Goal: Answer question/provide support: Share knowledge or assist other users

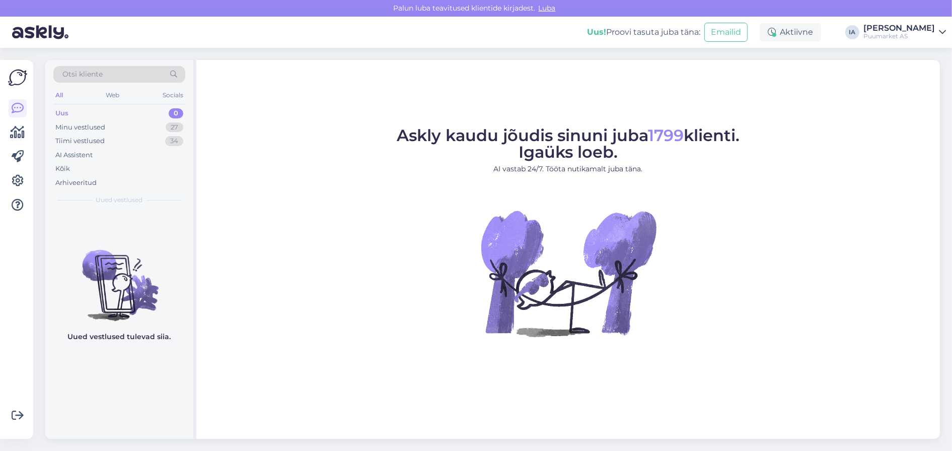
click at [66, 118] on div "Uus" at bounding box center [61, 113] width 13 height 10
click at [78, 176] on div "Kõik" at bounding box center [119, 169] width 132 height 14
click at [80, 130] on div "Minu vestlused" at bounding box center [80, 127] width 50 height 10
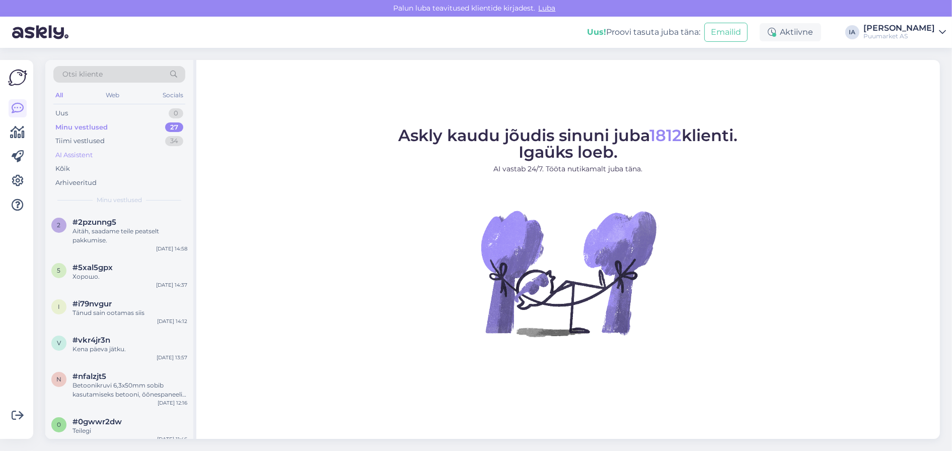
click at [76, 159] on div "AI Assistent" at bounding box center [73, 155] width 37 height 10
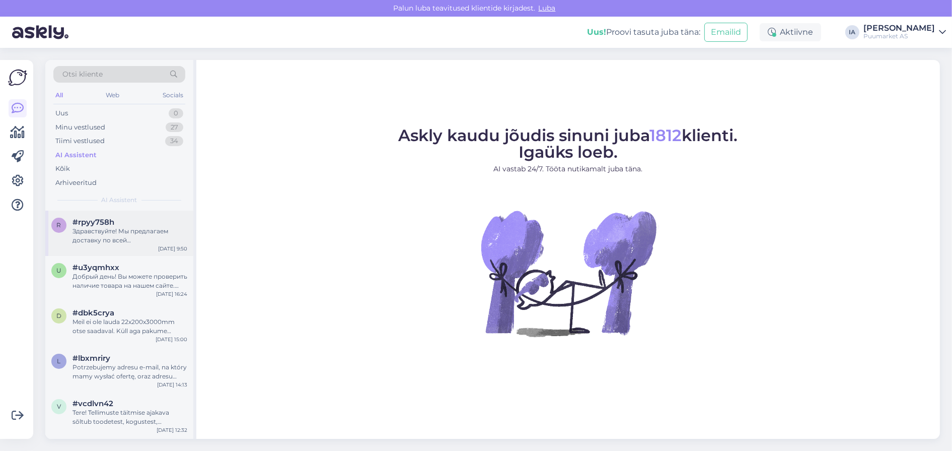
click at [121, 227] on div "#rpyy758h" at bounding box center [129, 221] width 115 height 9
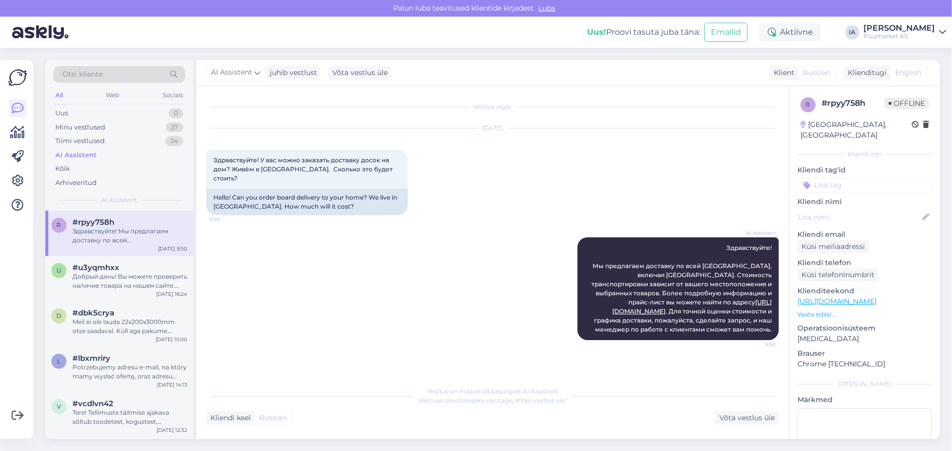
scroll to position [69, 0]
click at [823, 315] on p "Vaata edasi ..." at bounding box center [864, 314] width 134 height 9
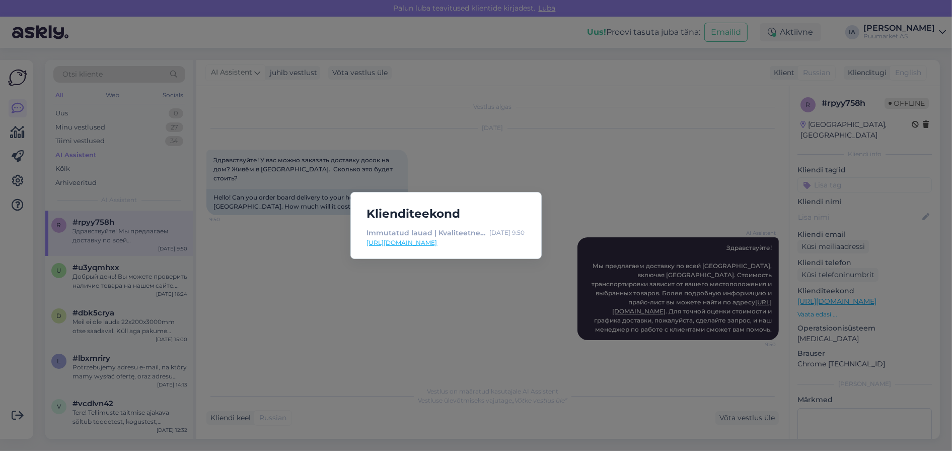
click at [470, 245] on link "[URL][DOMAIN_NAME]" at bounding box center [446, 242] width 158 height 9
click at [393, 299] on div "Klienditeekond Immutatud lauad | Kvaliteetne puitmaterjal - Puumarket [DATE] 9:…" at bounding box center [476, 225] width 952 height 451
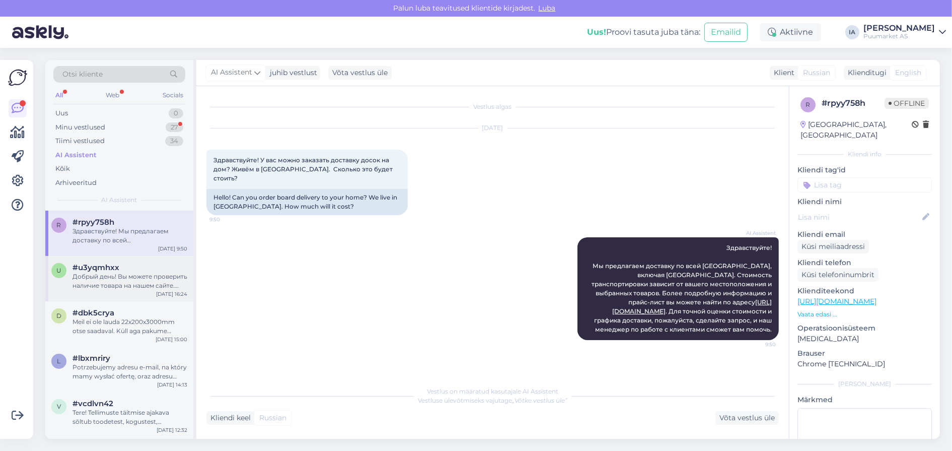
scroll to position [0, 0]
click at [81, 132] on div "Minu vestlused" at bounding box center [80, 127] width 50 height 10
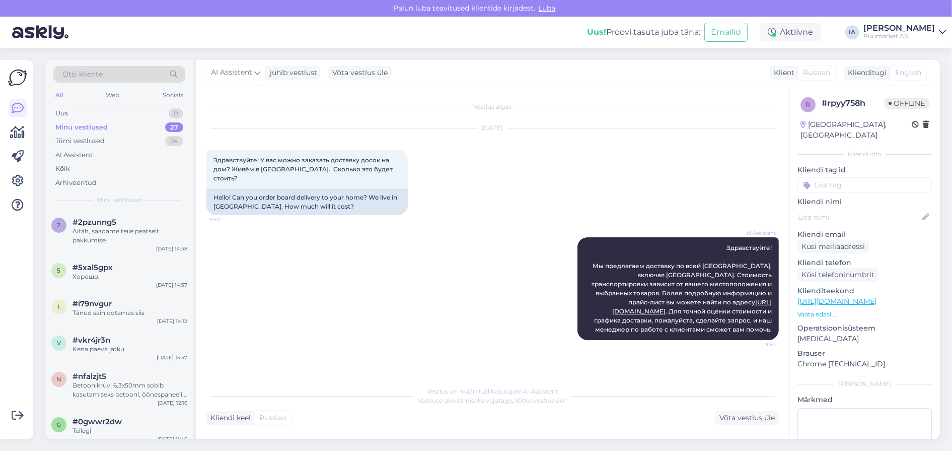
click at [101, 125] on div "Minu vestlused 27" at bounding box center [119, 127] width 132 height 14
click at [92, 160] on div "AI Assistent" at bounding box center [73, 155] width 37 height 10
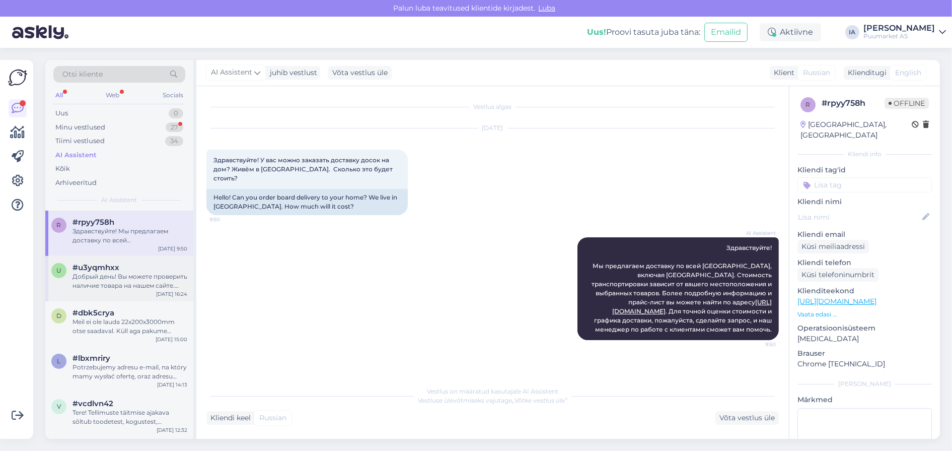
click at [115, 290] on div "Добрый день! Вы можете проверить наличие товара на нашем сайте. Для расчета сто…" at bounding box center [129, 281] width 115 height 18
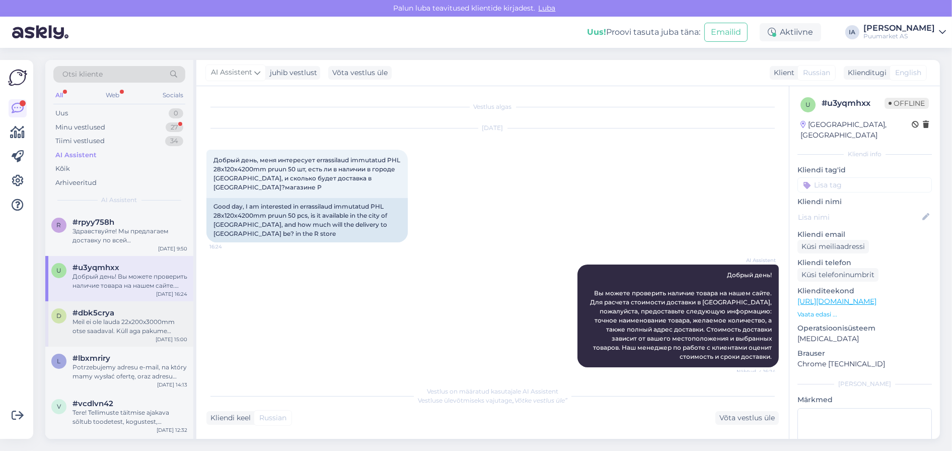
click at [123, 335] on div "Meil ei ole lauda 22x200x3000mm otse saadaval. Küll aga pakume puitmaterjali pi…" at bounding box center [129, 326] width 115 height 18
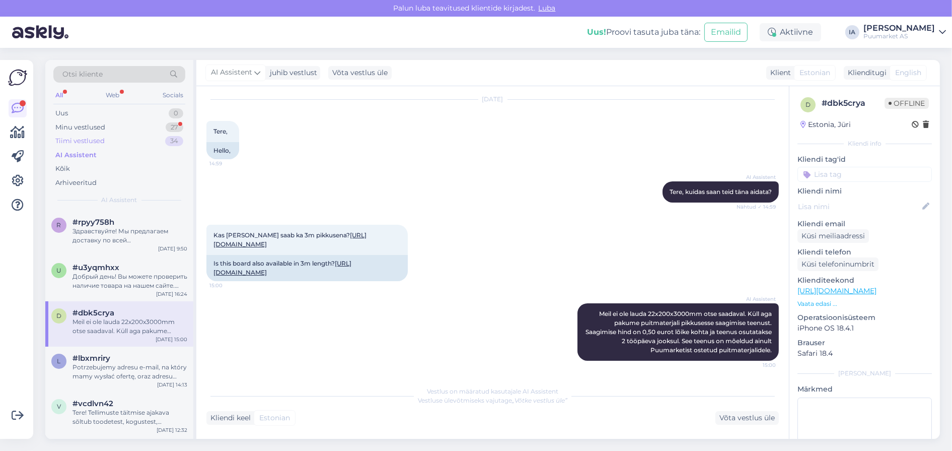
click at [102, 146] on div "Tiimi vestlused" at bounding box center [79, 141] width 49 height 10
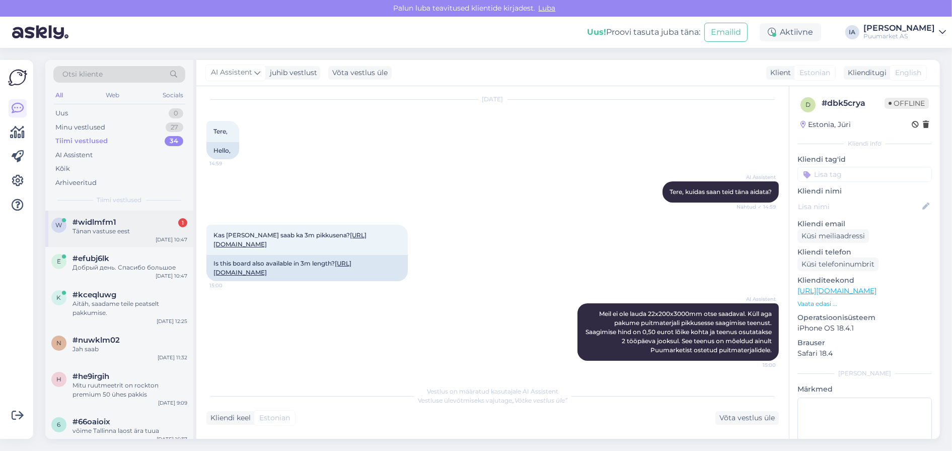
click at [100, 236] on div "Tänan vastuse eest" at bounding box center [129, 231] width 115 height 9
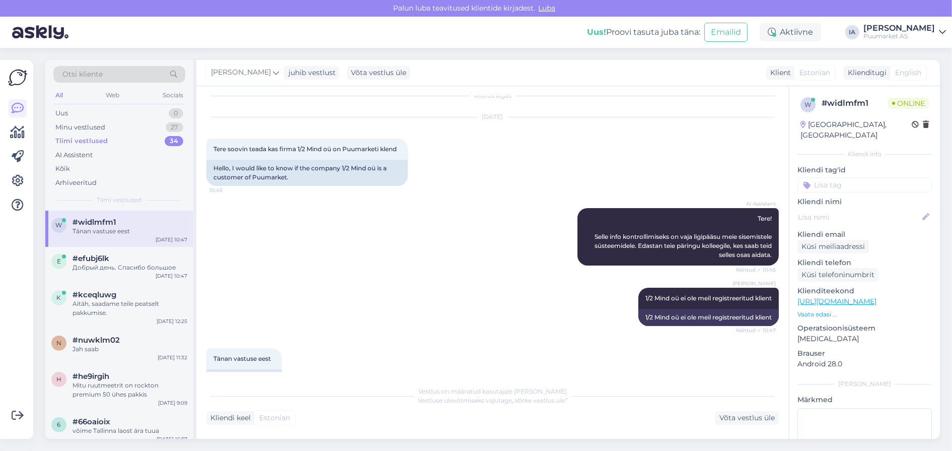
scroll to position [0, 0]
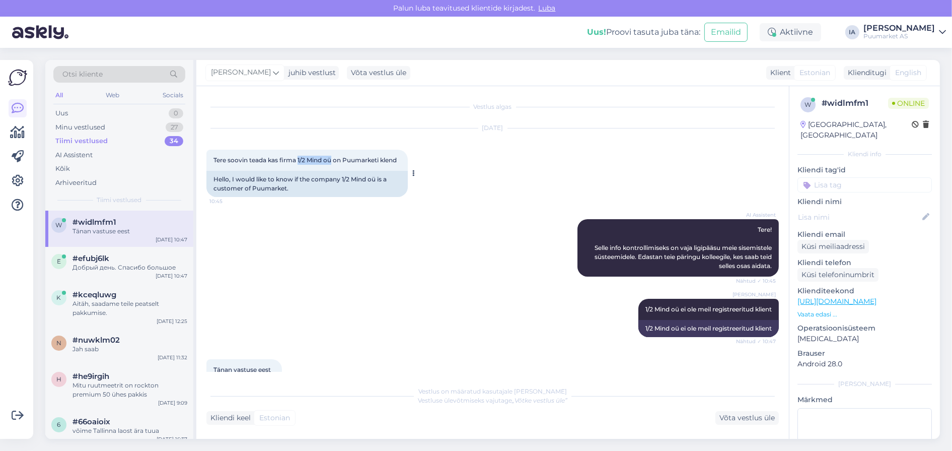
drag, startPoint x: 319, startPoint y: 167, endPoint x: 363, endPoint y: 164, distance: 44.9
click at [363, 164] on span "Tere soovin teada kas firma 1/2 Mind oü on Puumarketi klend" at bounding box center [304, 160] width 183 height 8
copy span "1/2 Mind oü"
click at [354, 287] on div "AI Assistent Tere! Selle info kontrollimiseks on vaja ligipääsu meie sisemistel…" at bounding box center [492, 248] width 572 height 80
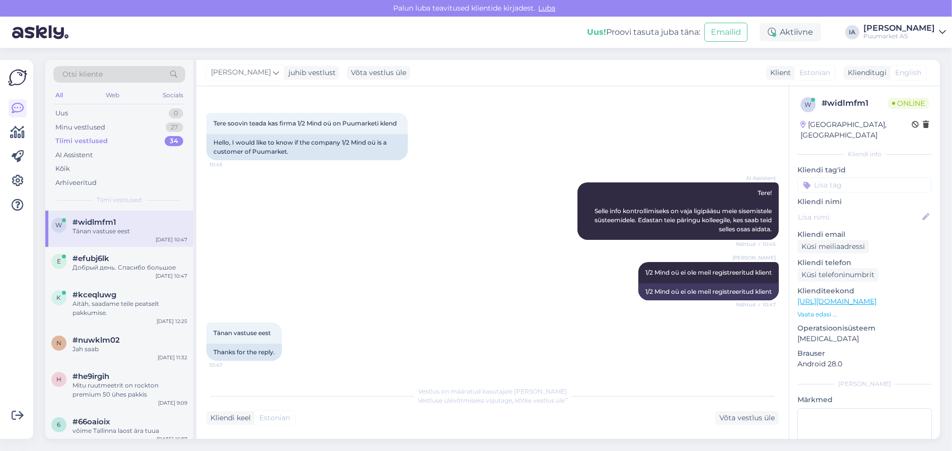
scroll to position [85, 0]
click at [760, 418] on div "Võta vestlus üle" at bounding box center [746, 418] width 63 height 14
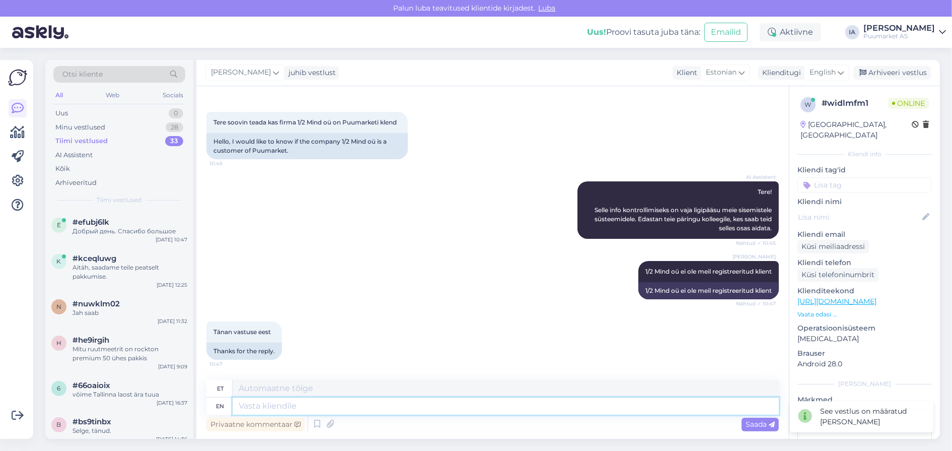
click at [326, 408] on textarea at bounding box center [506, 405] width 546 height 17
type textarea "Vabandust,"
type textarea "Vabandust"
type textarea "Vabandust, olete kü"
type textarea "Vabandust, olete"
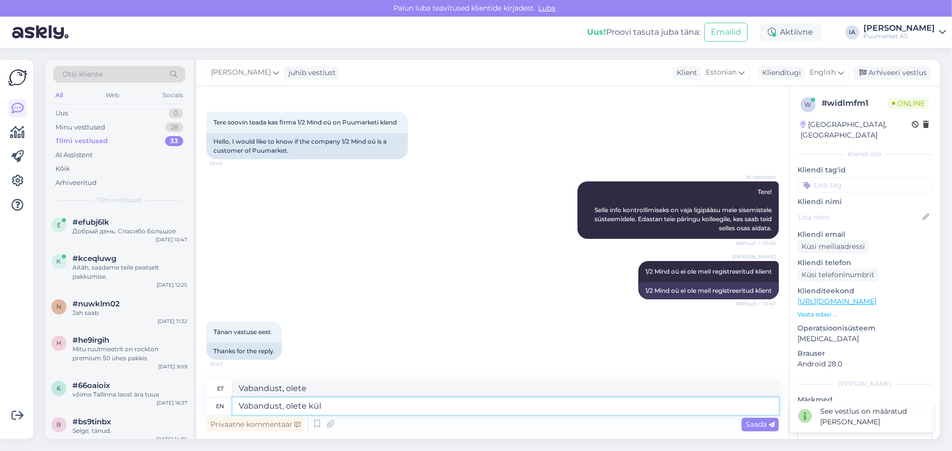
type textarea "Vabandust, [PERSON_NAME]"
type textarea "Vabandust, [PERSON_NAME] klient s"
type textarea "Vabandust, [PERSON_NAME] klient"
type textarea "Vabandust, [PERSON_NAME] klient süsteemis."
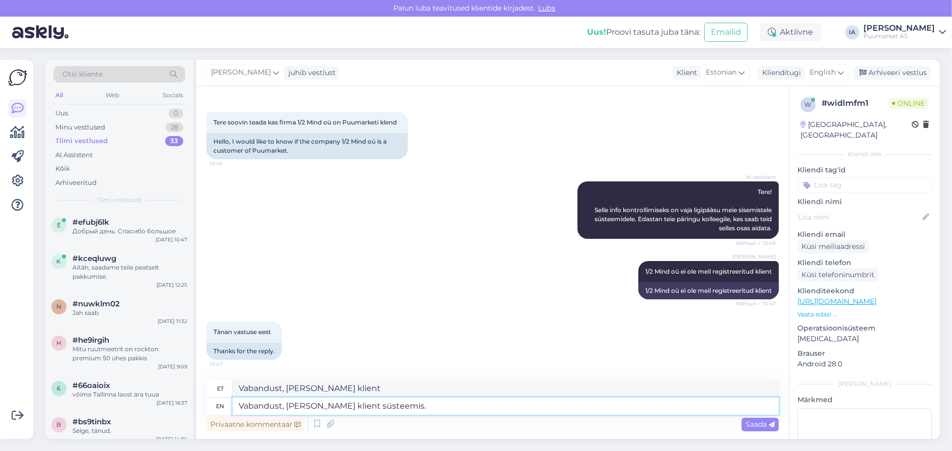
type textarea "Vabandust, [PERSON_NAME] klient süsteemis."
click at [754, 422] on span "Saada" at bounding box center [760, 423] width 29 height 9
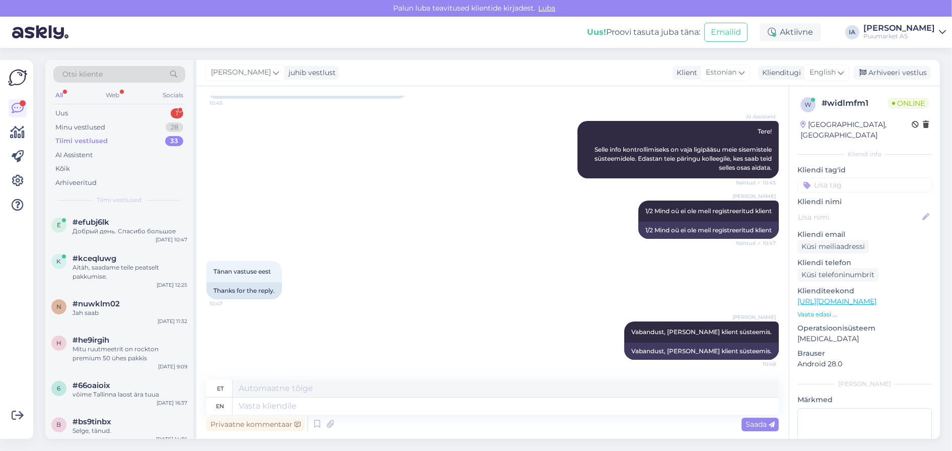
scroll to position [146, 0]
click at [275, 408] on textarea at bounding box center [506, 405] width 546 height 17
type textarea "E-posti aa"
type textarea "E-post"
paste textarea "[EMAIL_ADDRESS][DOMAIN_NAME]"
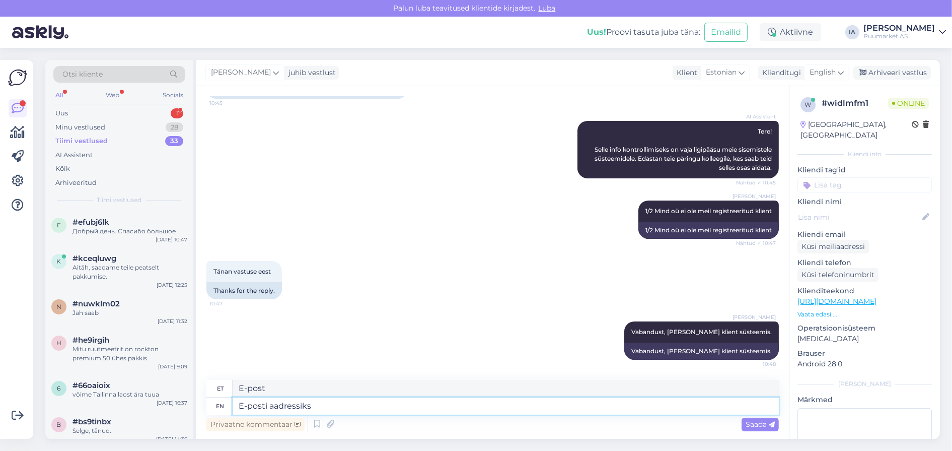
type textarea "E-posti aadressiks [EMAIL_ADDRESS][DOMAIN_NAME]"
click at [769, 423] on icon at bounding box center [772, 424] width 6 height 6
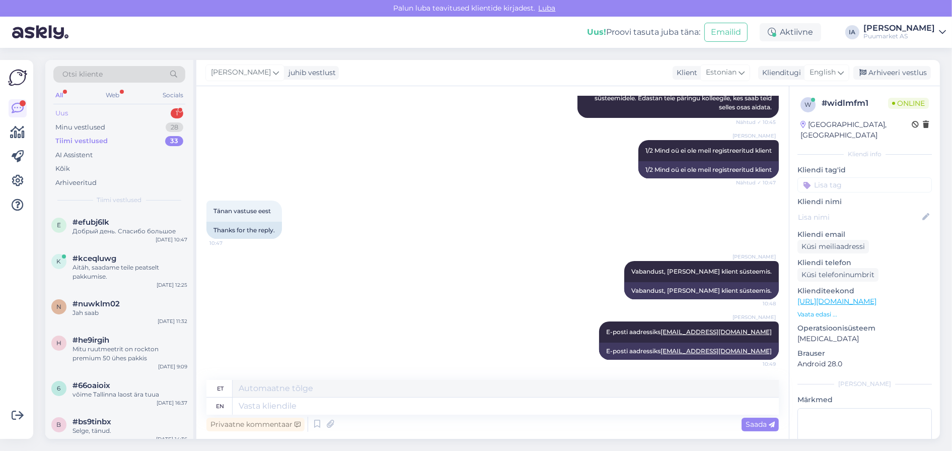
click at [85, 119] on div "Uus 1" at bounding box center [119, 113] width 132 height 14
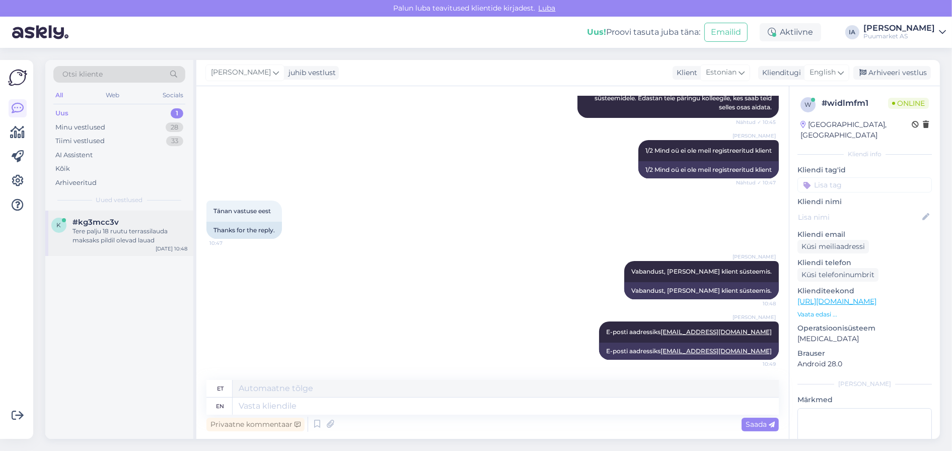
click at [77, 242] on div "Tere palju 18 ruutu terrassilauda maksaks pildil olevad lauad" at bounding box center [129, 236] width 115 height 18
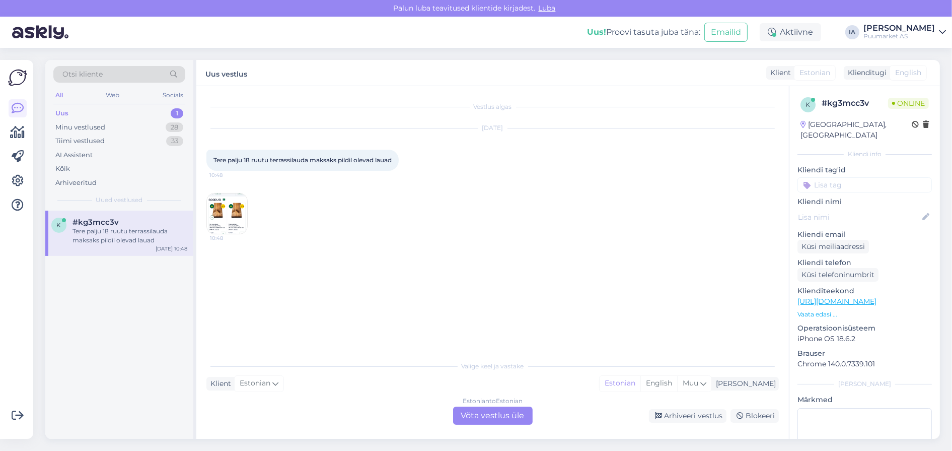
click at [232, 226] on img at bounding box center [227, 213] width 40 height 40
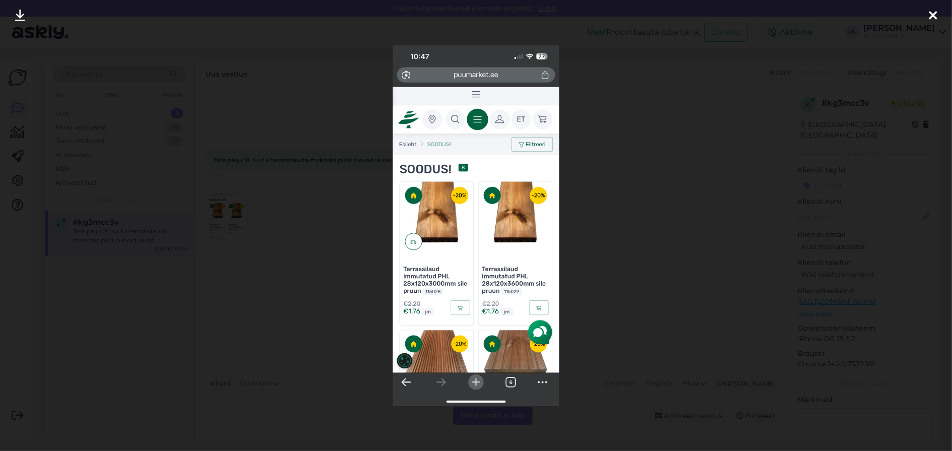
click at [932, 11] on icon at bounding box center [933, 16] width 8 height 13
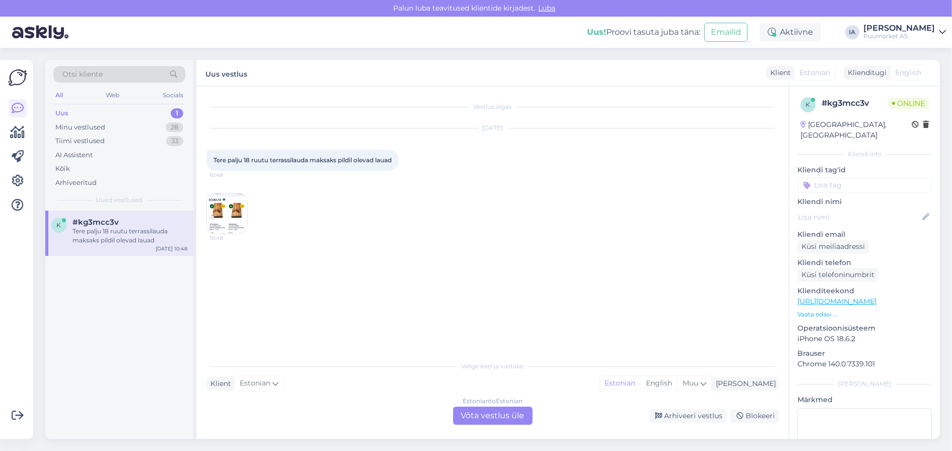
click at [116, 245] on div "Tere palju 18 ruutu terrassilauda maksaks pildil olevad lauad" at bounding box center [129, 236] width 115 height 18
click at [94, 146] on div "Tiimi vestlused" at bounding box center [79, 141] width 49 height 10
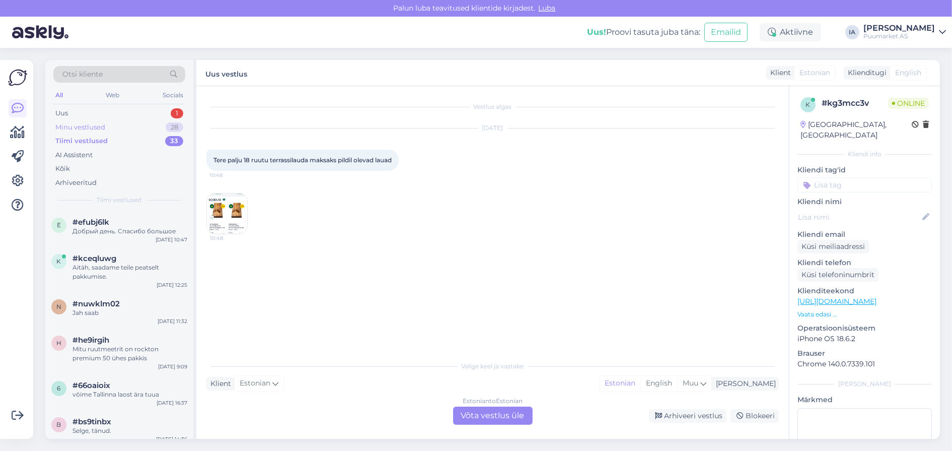
click at [88, 124] on div "Minu vestlused 28" at bounding box center [119, 127] width 132 height 14
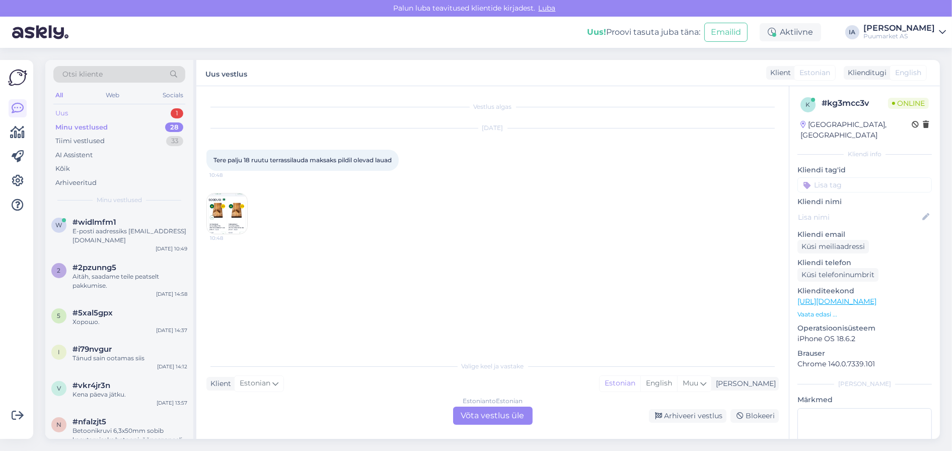
click at [85, 117] on div "Uus 1" at bounding box center [119, 113] width 132 height 14
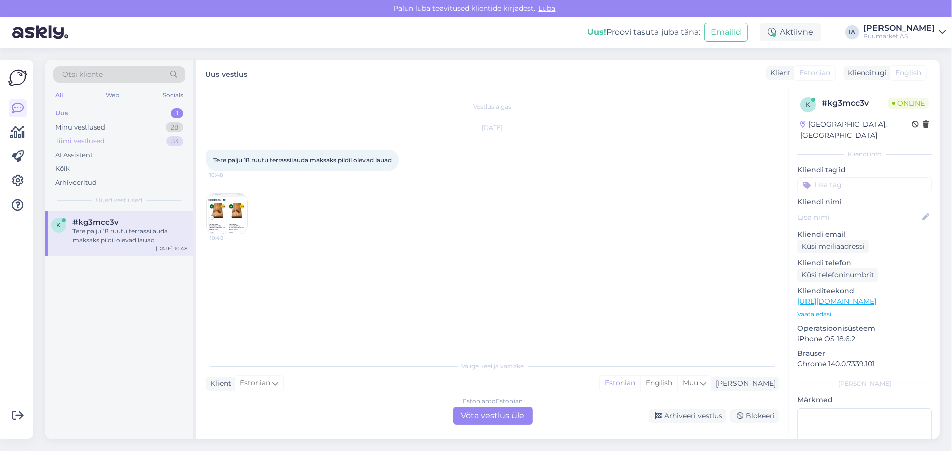
click at [93, 145] on div "Tiimi vestlused" at bounding box center [79, 141] width 49 height 10
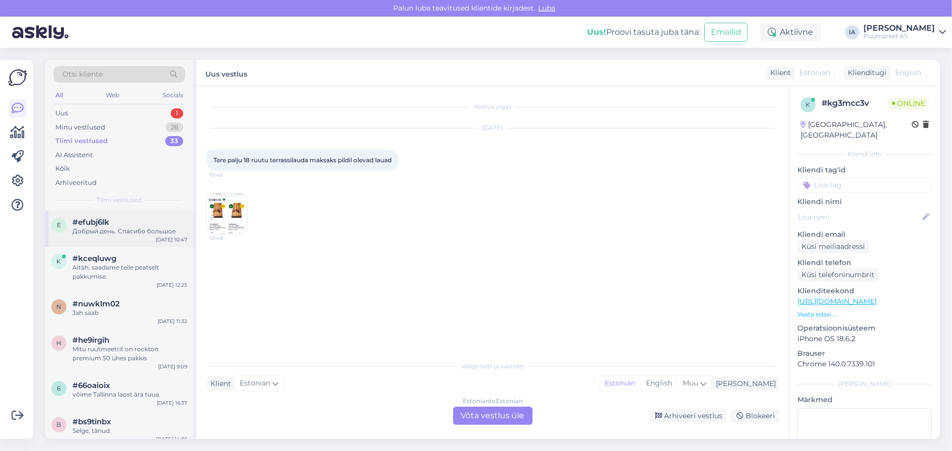
click at [100, 236] on div "Добрый день. Спасибо большое" at bounding box center [129, 231] width 115 height 9
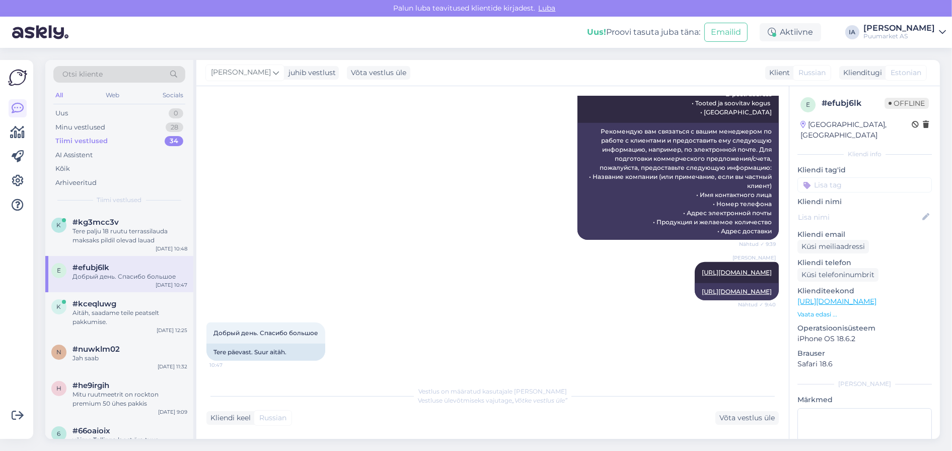
scroll to position [762, 0]
click at [87, 160] on div "AI Assistent" at bounding box center [73, 155] width 37 height 10
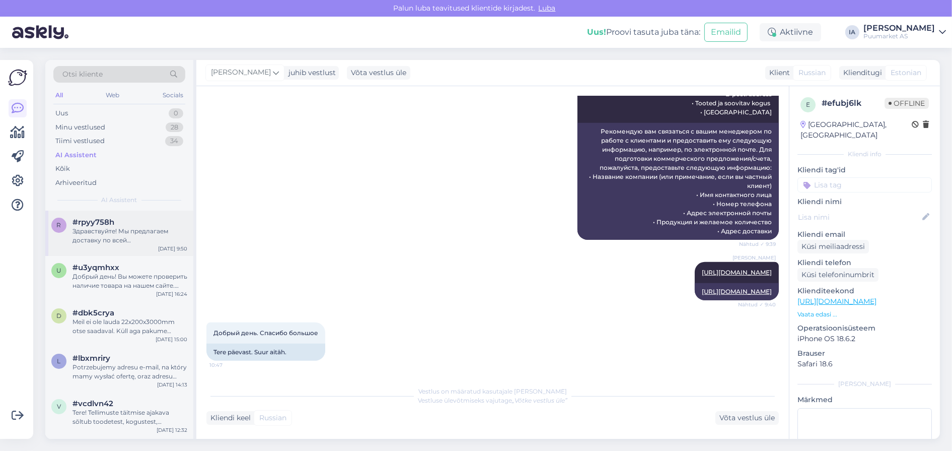
click at [114, 245] on div "Здравствуйте! Мы предлагаем доставку по всей [GEOGRAPHIC_DATA], включая [GEOGRA…" at bounding box center [129, 236] width 115 height 18
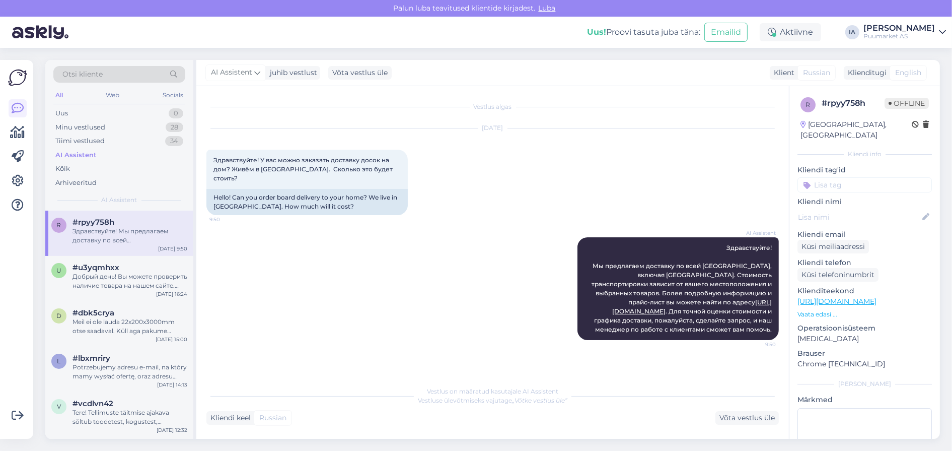
scroll to position [0, 0]
click at [120, 290] on div "Добрый день! Вы можете проверить наличие товара на нашем сайте. Для расчета сто…" at bounding box center [129, 281] width 115 height 18
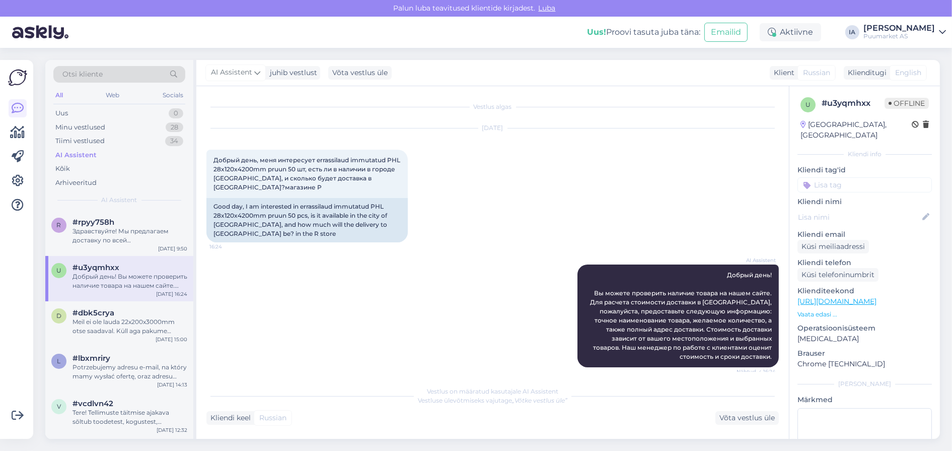
scroll to position [92, 0]
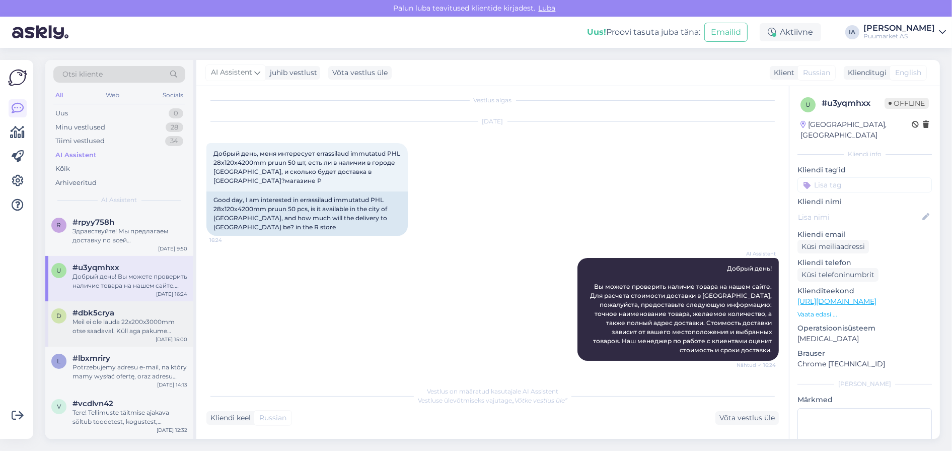
click at [120, 335] on div "Meil ei ole lauda 22x200x3000mm otse saadaval. Küll aga pakume puitmaterjali pi…" at bounding box center [129, 326] width 115 height 18
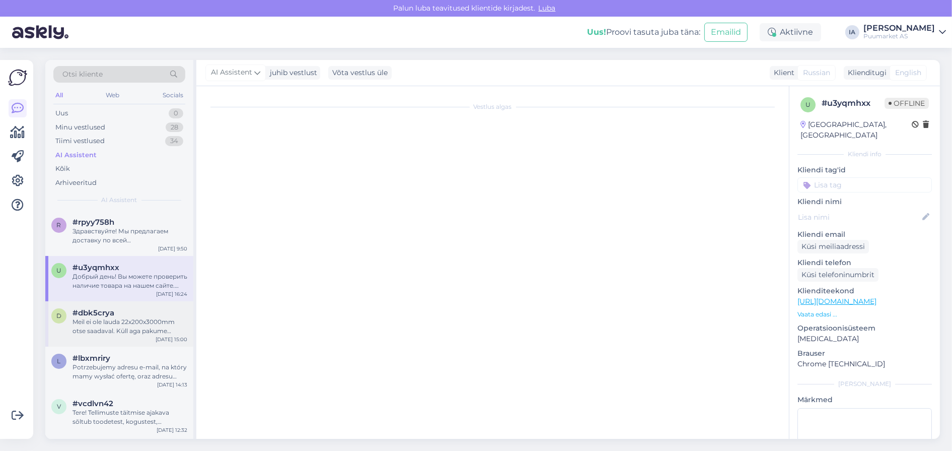
scroll to position [100, 0]
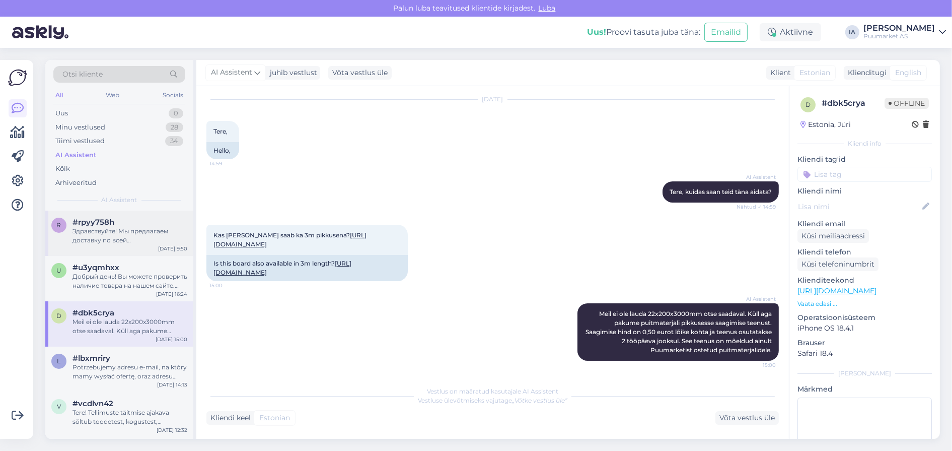
click at [100, 245] on div "Здравствуйте! Мы предлагаем доставку по всей [GEOGRAPHIC_DATA], включая [GEOGRA…" at bounding box center [129, 236] width 115 height 18
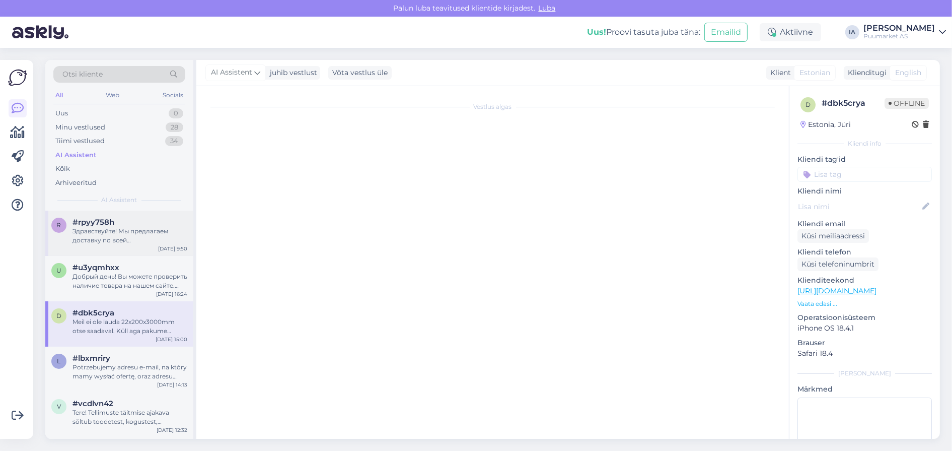
scroll to position [69, 0]
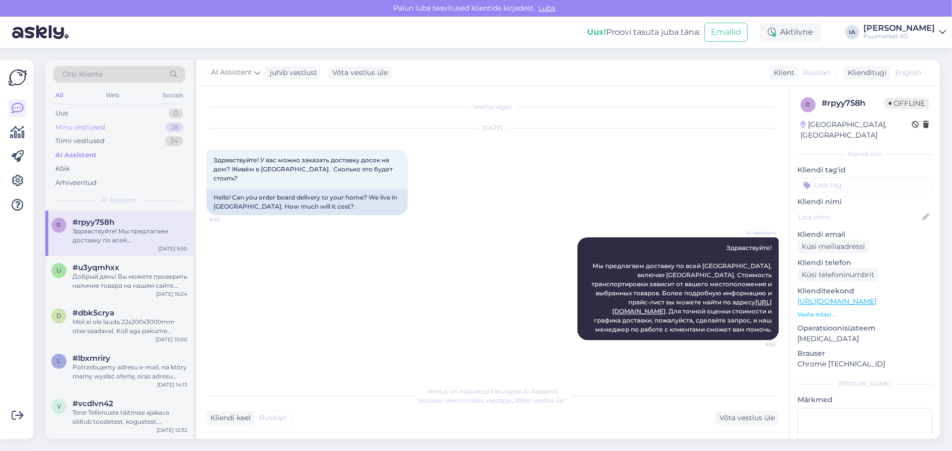
click at [65, 132] on div "Minu vestlused" at bounding box center [80, 127] width 50 height 10
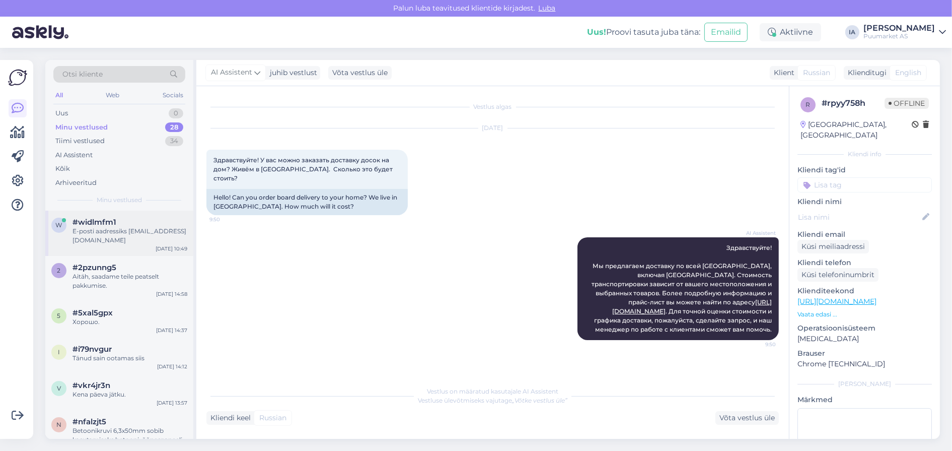
click at [122, 245] on div "E-posti aadressiks [EMAIL_ADDRESS][DOMAIN_NAME]" at bounding box center [129, 236] width 115 height 18
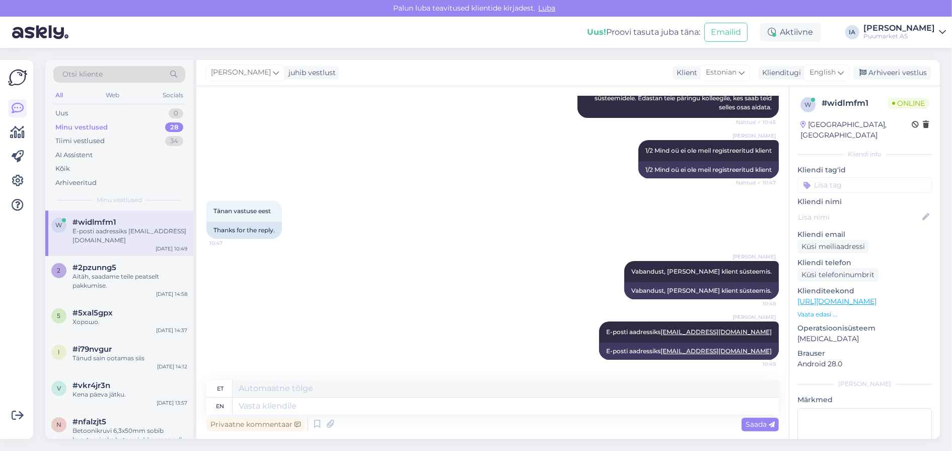
scroll to position [211, 0]
